Goal: Information Seeking & Learning: Check status

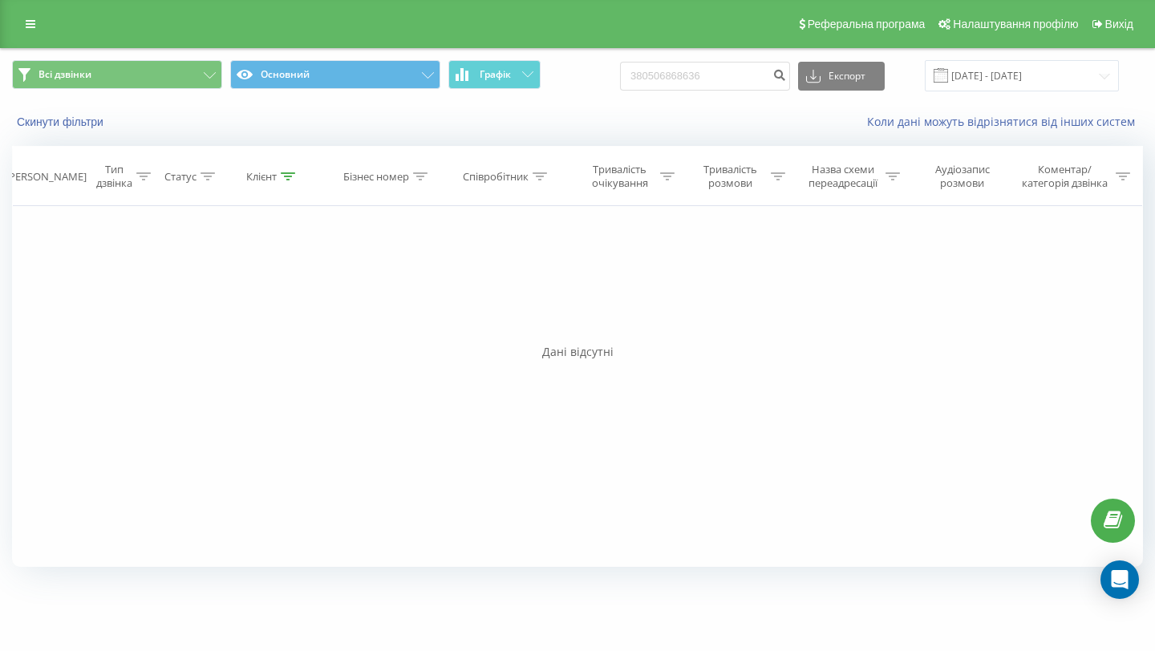
click at [717, 67] on input "380506868636" at bounding box center [705, 76] width 170 height 29
type input "380443537631"
